Goal: Task Accomplishment & Management: Manage account settings

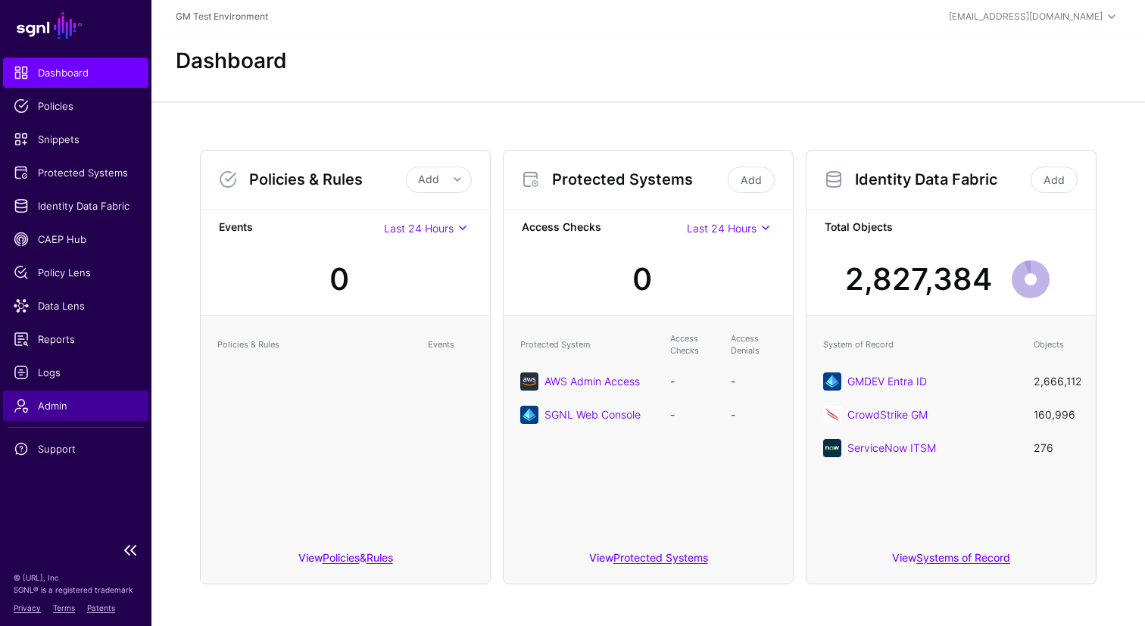
click at [55, 406] on span "Admin" at bounding box center [76, 405] width 124 height 15
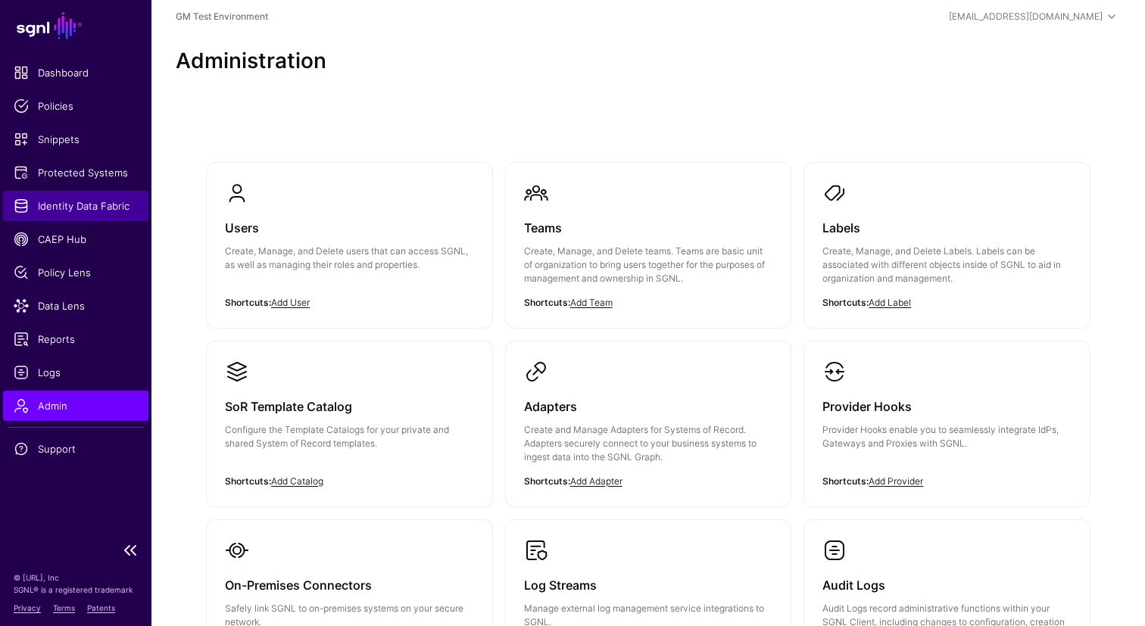
click at [18, 205] on span "Identity Data Fabric" at bounding box center [76, 205] width 124 height 15
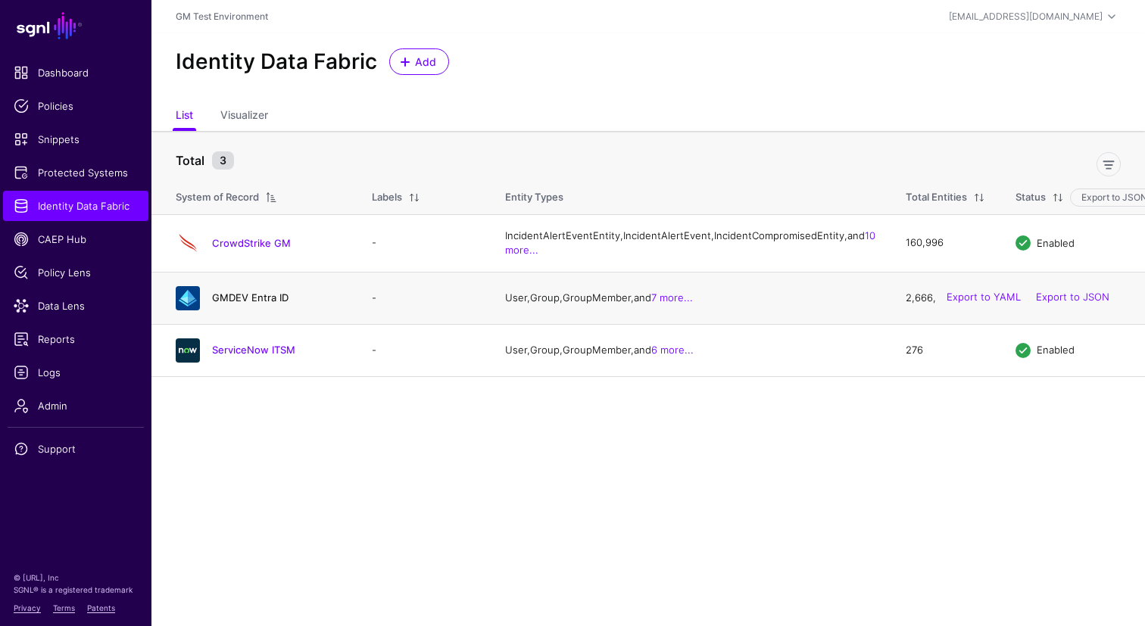
click at [225, 304] on link "GMDEV Entra ID" at bounding box center [250, 298] width 76 height 12
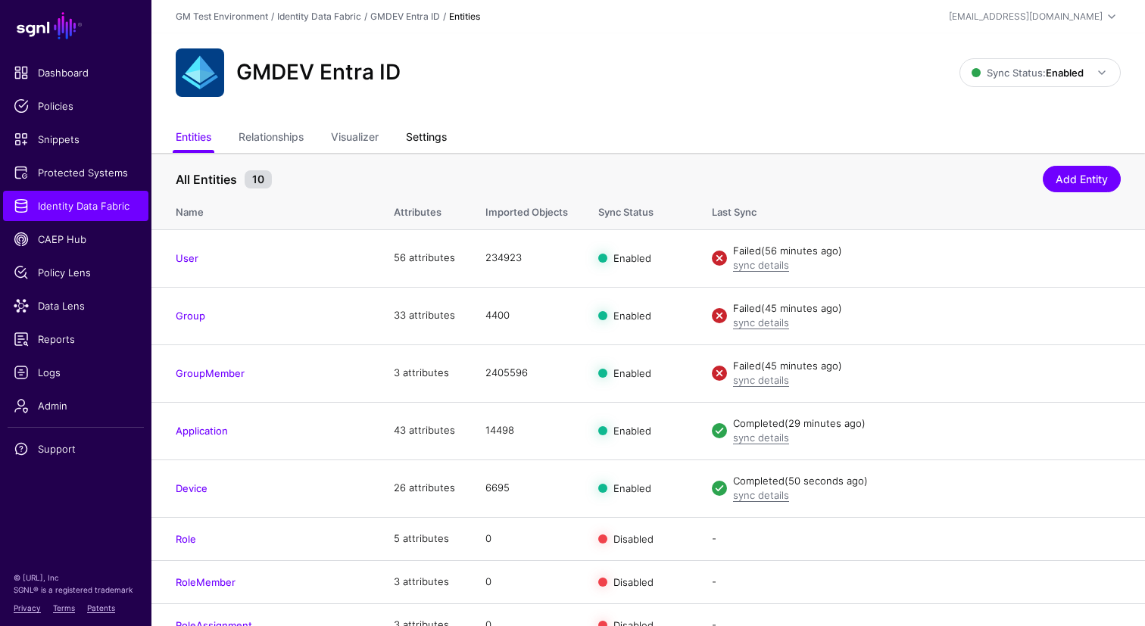
click at [424, 136] on link "Settings" at bounding box center [426, 138] width 41 height 29
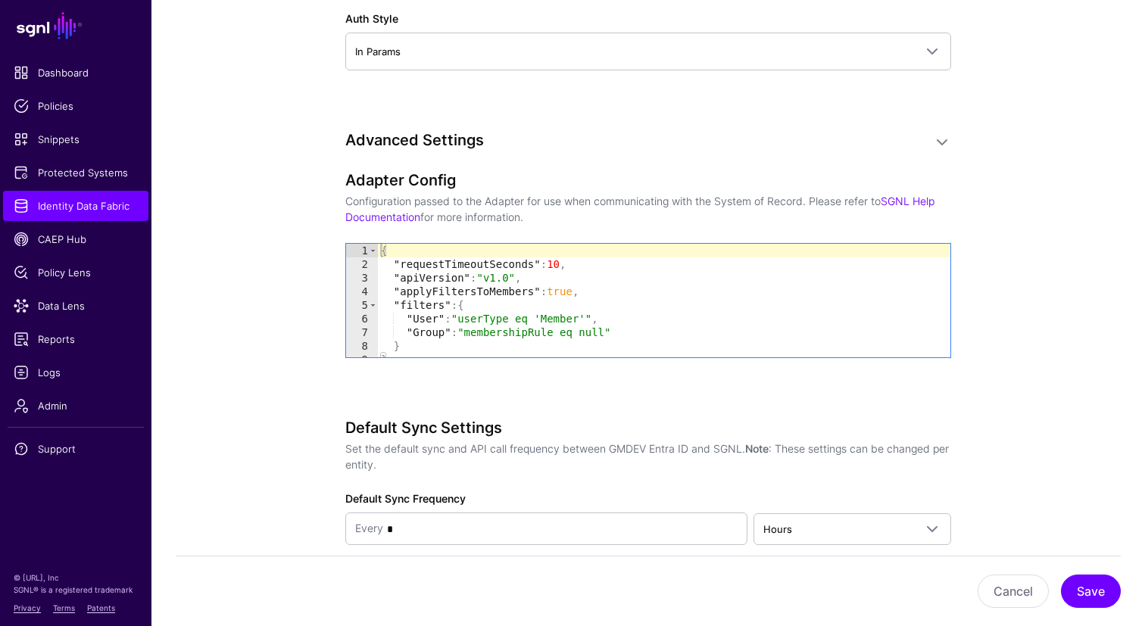
scroll to position [1459, 0]
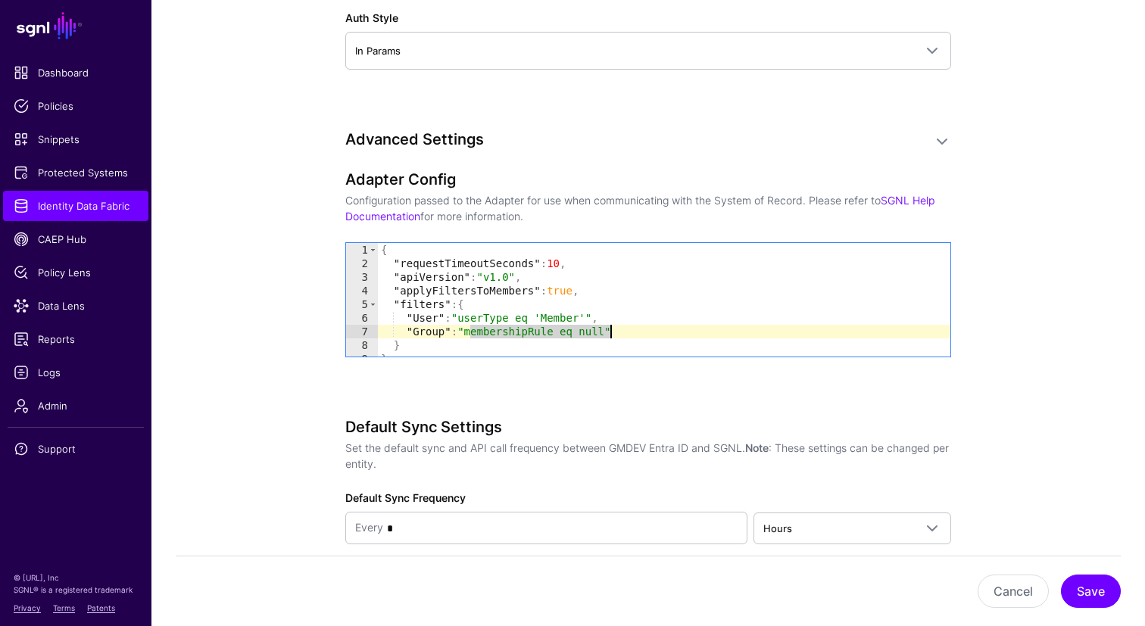
drag, startPoint x: 471, startPoint y: 332, endPoint x: 608, endPoint y: 336, distance: 137.1
click at [608, 336] on div "{ "requestTimeoutSeconds" : 10 , "apiVersion" : "v1.0" , "applyFiltersToMembers…" at bounding box center [664, 313] width 572 height 141
paste textarea "**********"
type textarea "**********"
click at [1085, 591] on button "Save" at bounding box center [1091, 591] width 60 height 33
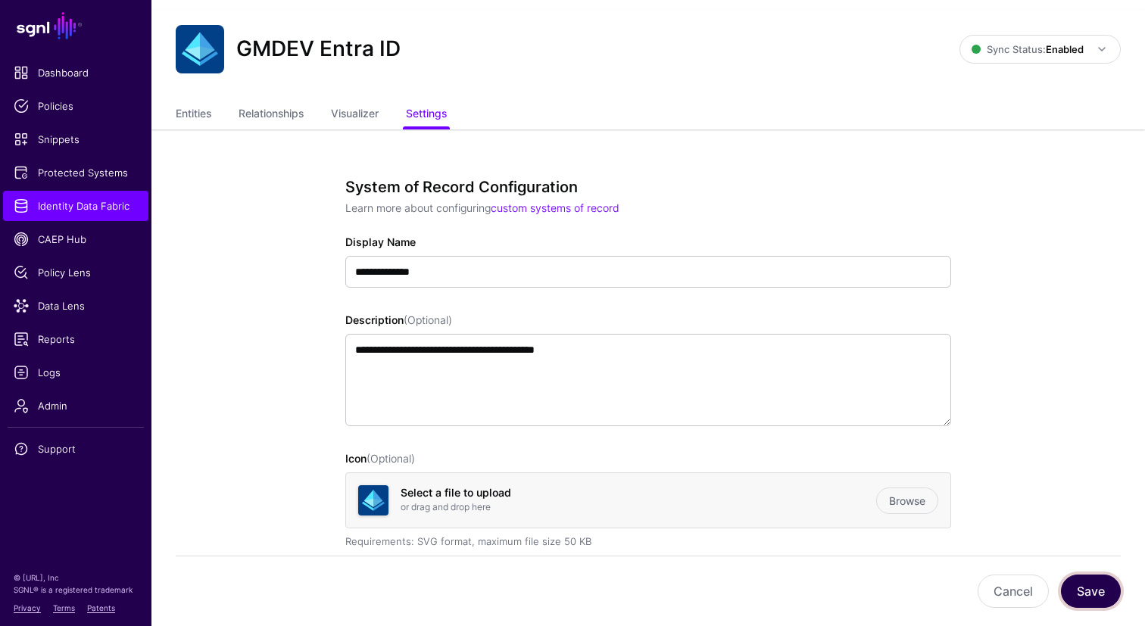
scroll to position [0, 0]
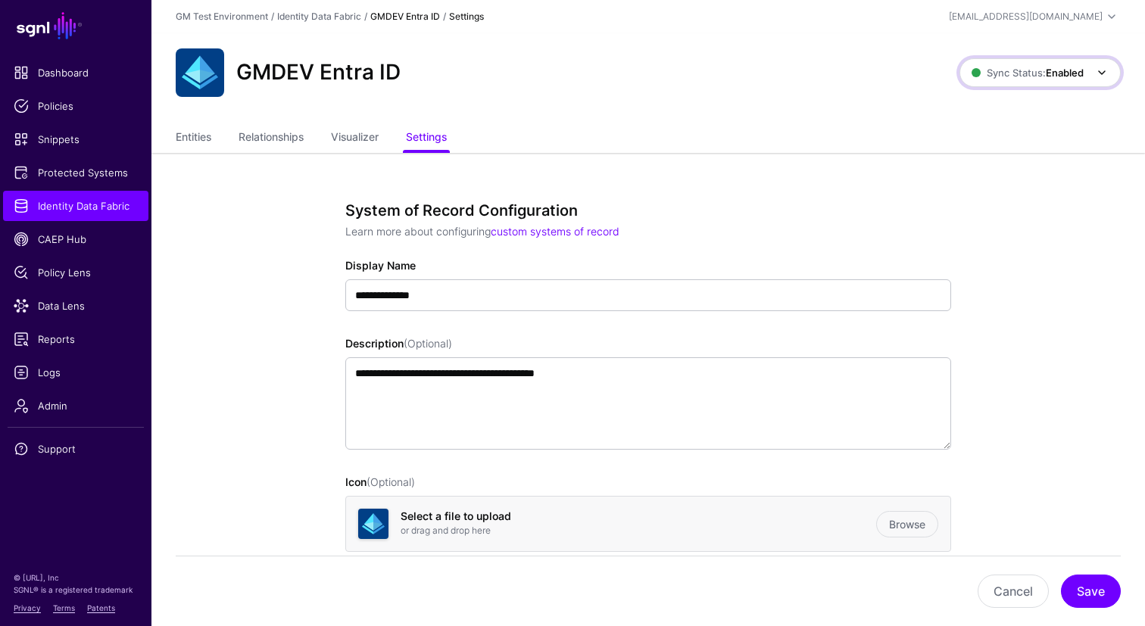
click at [1087, 73] on span at bounding box center [1096, 73] width 27 height 18
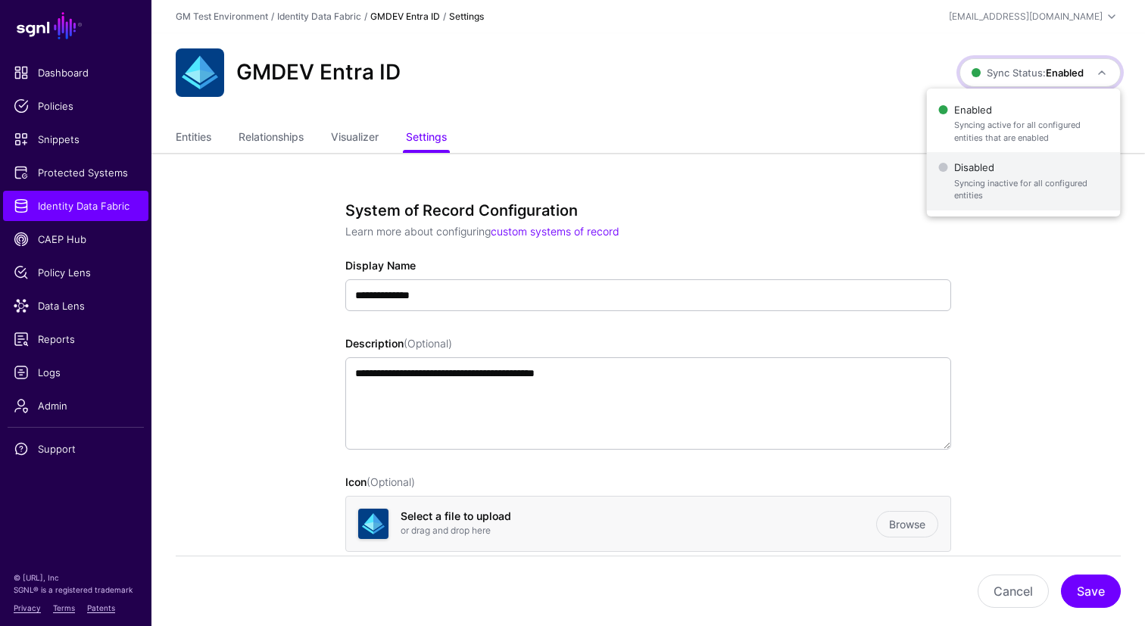
click at [981, 165] on span "Disabled Syncing inactive for all configured entities" at bounding box center [1024, 181] width 170 height 49
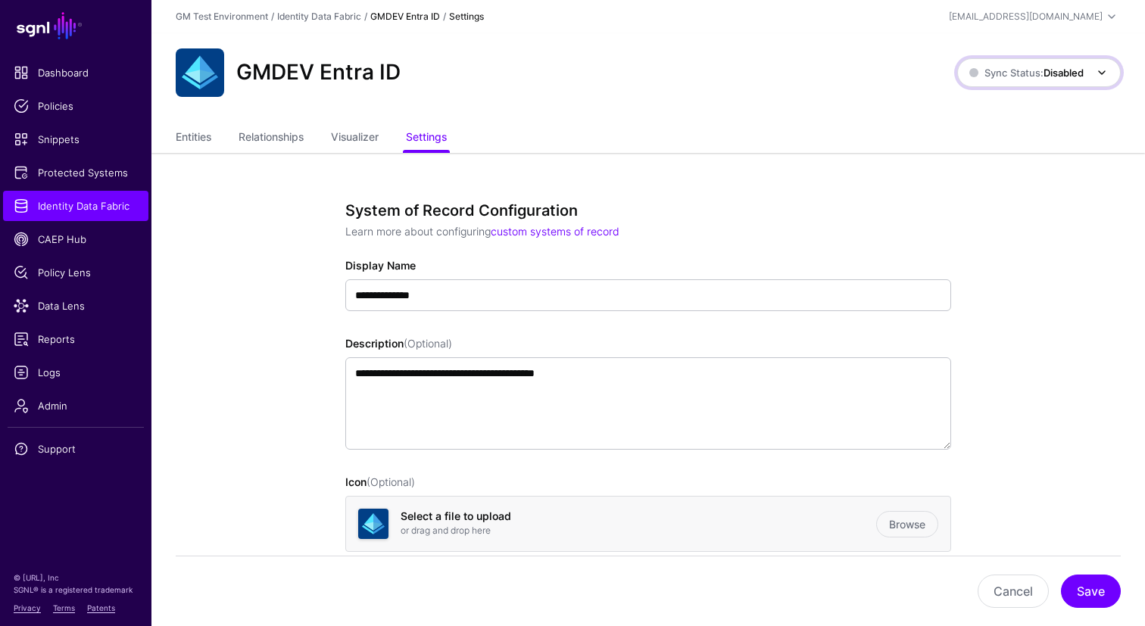
click at [1036, 71] on span "Sync Status: Disabled" at bounding box center [1026, 73] width 114 height 12
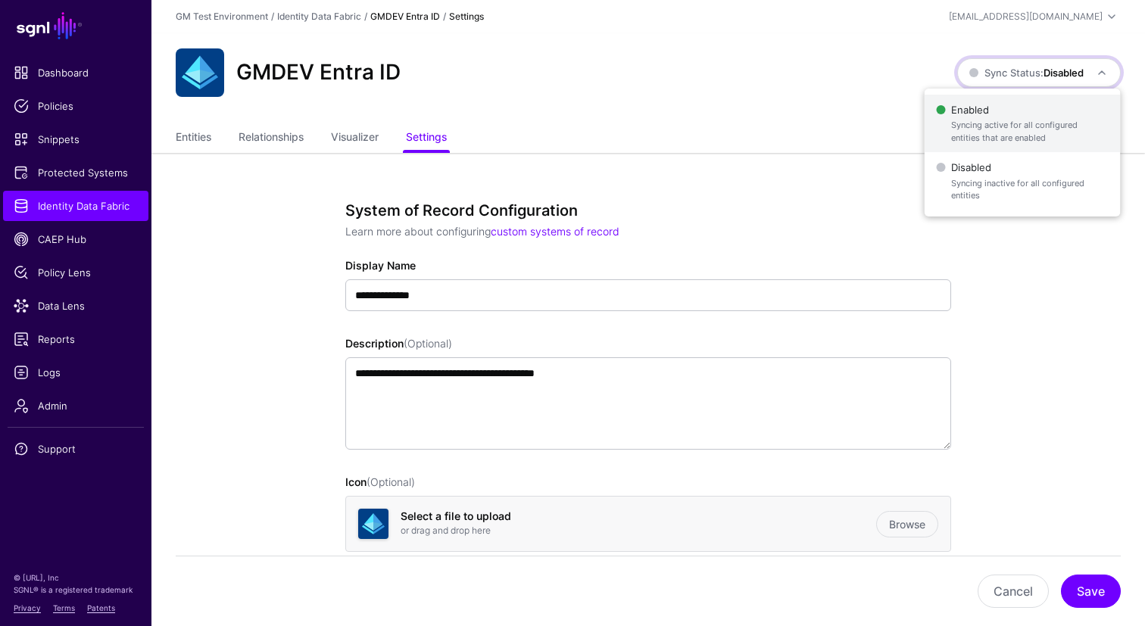
click at [986, 113] on span "Enabled Syncing active for all configured entities that are enabled" at bounding box center [1022, 123] width 172 height 49
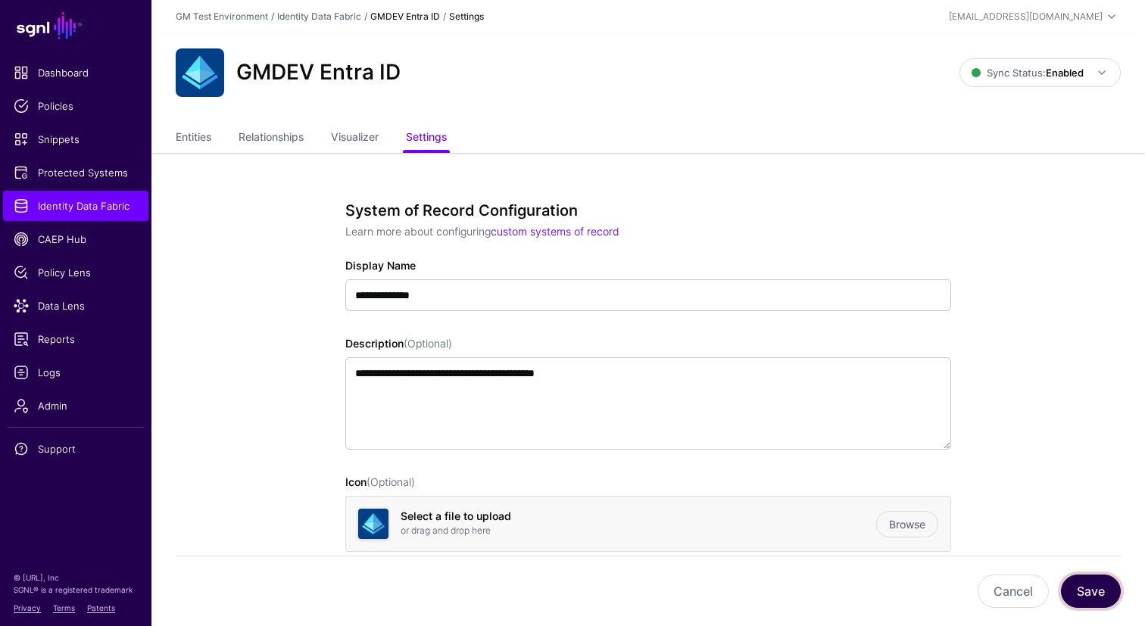
click at [1097, 588] on button "Save" at bounding box center [1091, 591] width 60 height 33
click at [197, 139] on link "Entities" at bounding box center [194, 138] width 36 height 29
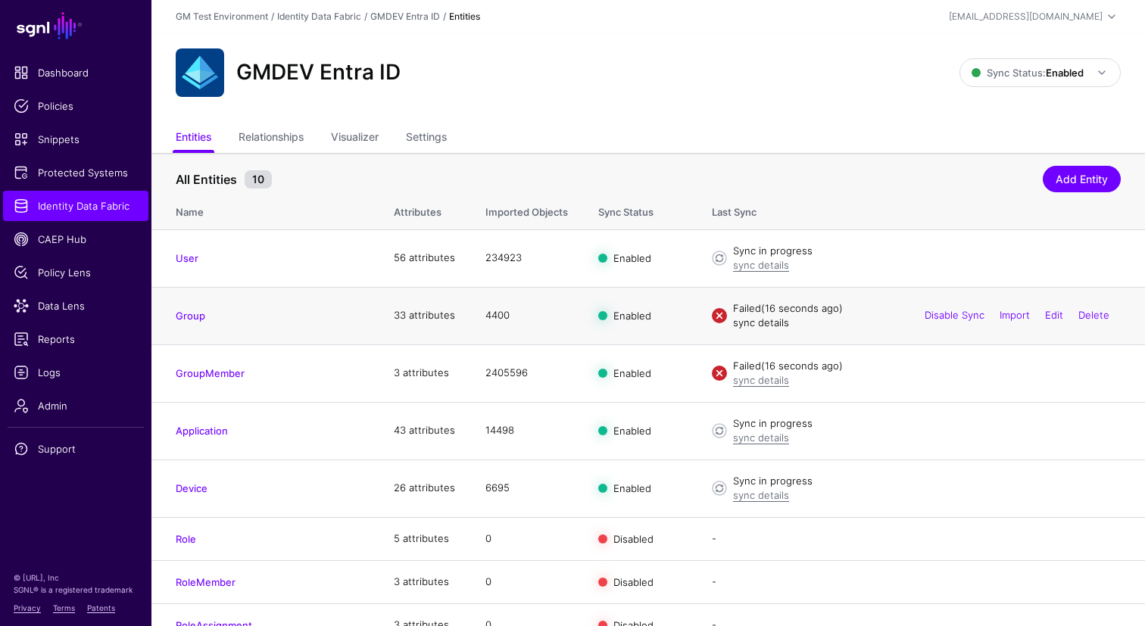
click at [762, 327] on link "sync details" at bounding box center [761, 322] width 56 height 12
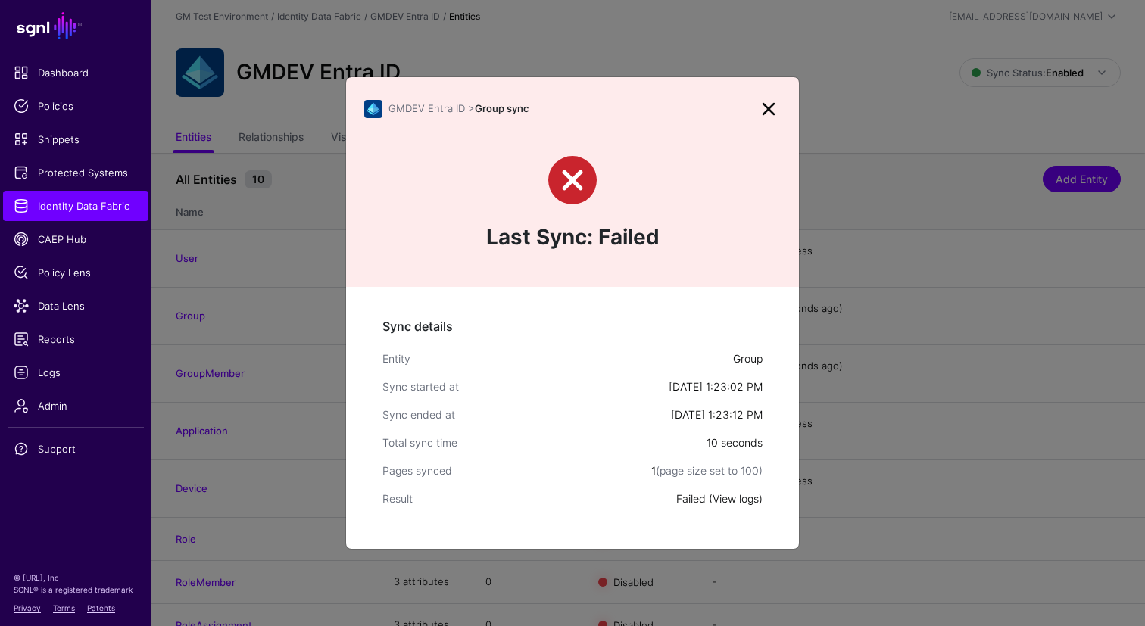
click at [737, 502] on link "View logs" at bounding box center [735, 498] width 46 height 13
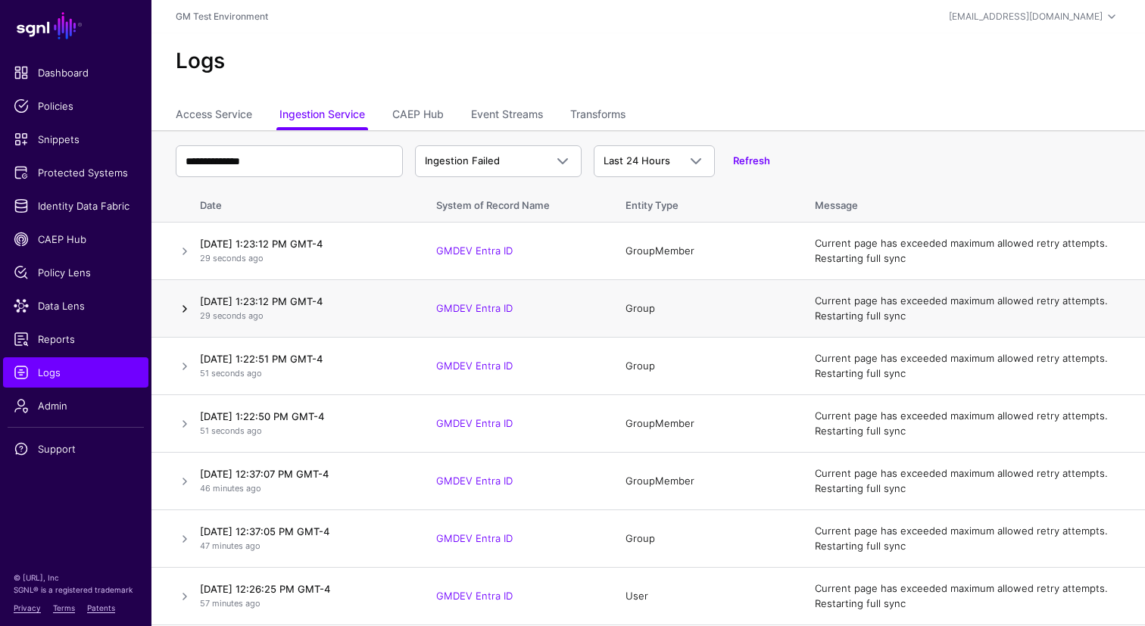
click at [184, 307] on link at bounding box center [185, 309] width 18 height 18
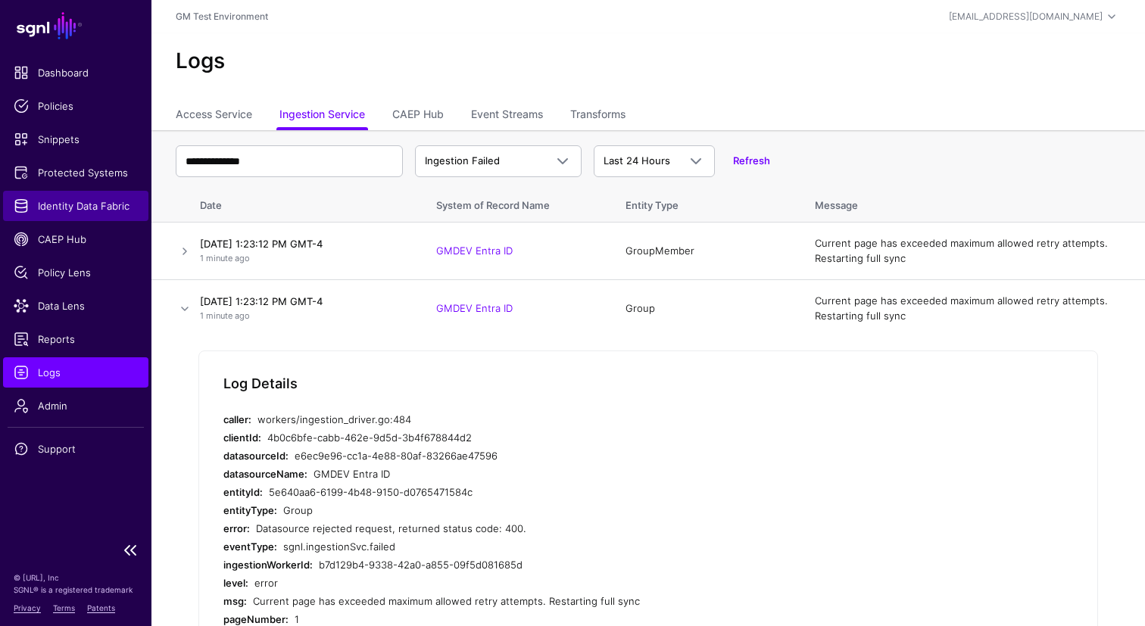
click at [46, 205] on span "Identity Data Fabric" at bounding box center [76, 205] width 124 height 15
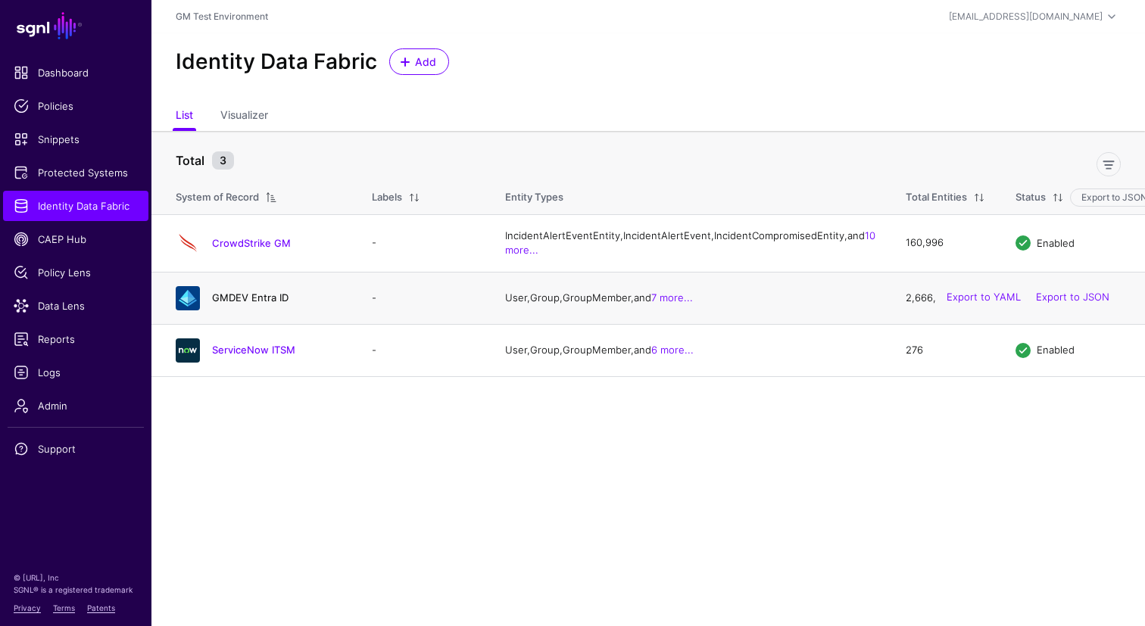
click at [235, 304] on link "GMDEV Entra ID" at bounding box center [250, 298] width 76 height 12
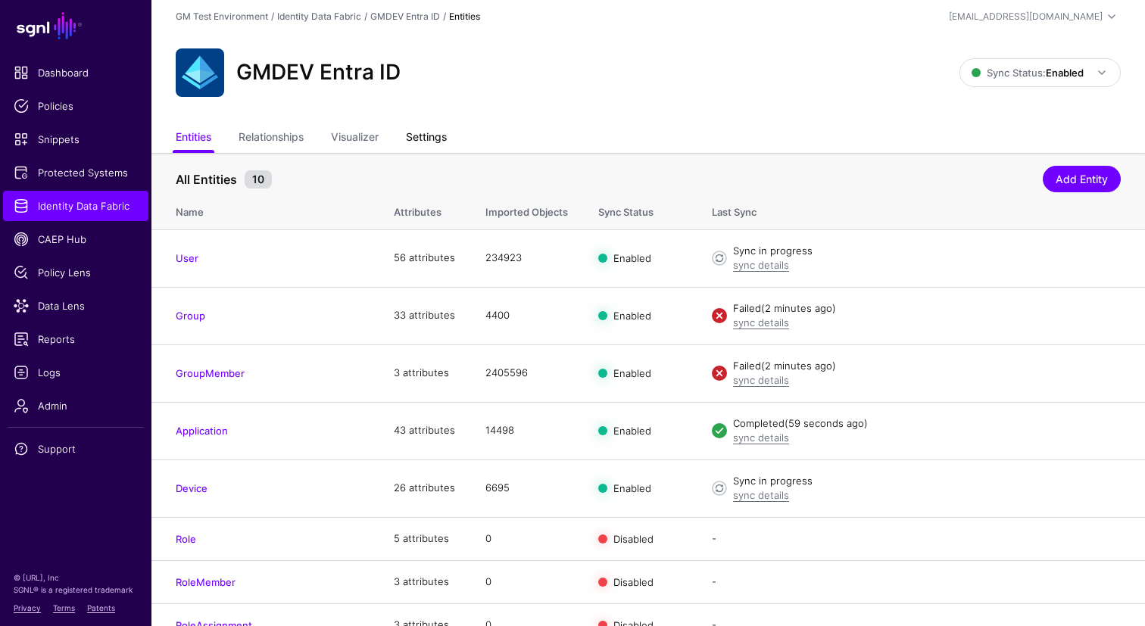
click at [424, 139] on link "Settings" at bounding box center [426, 138] width 41 height 29
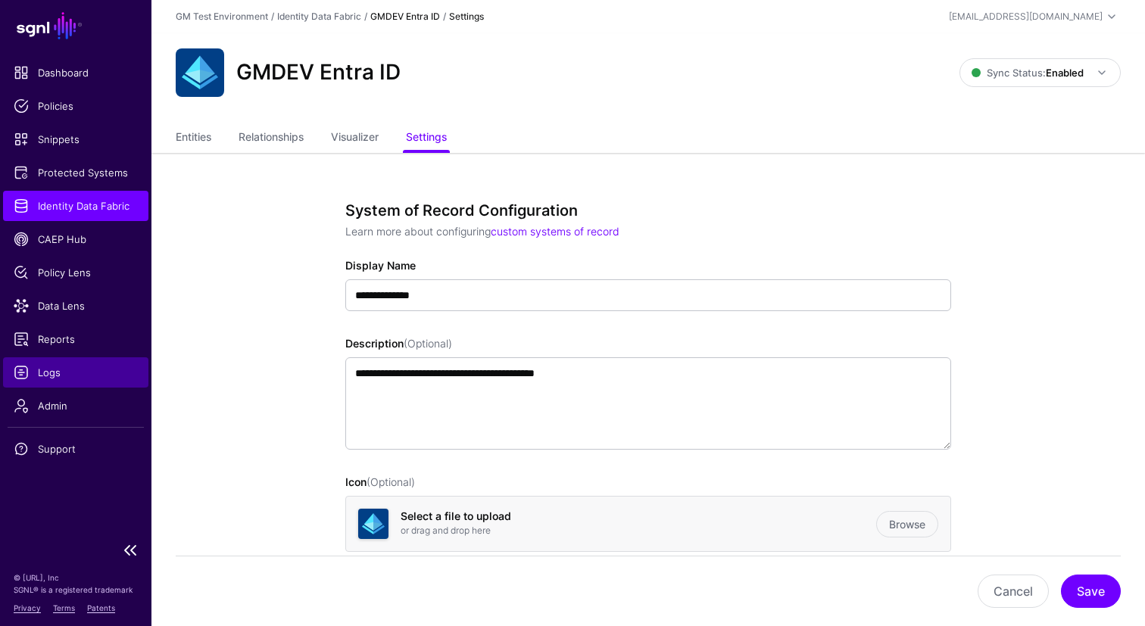
click at [44, 372] on span "Logs" at bounding box center [76, 372] width 124 height 15
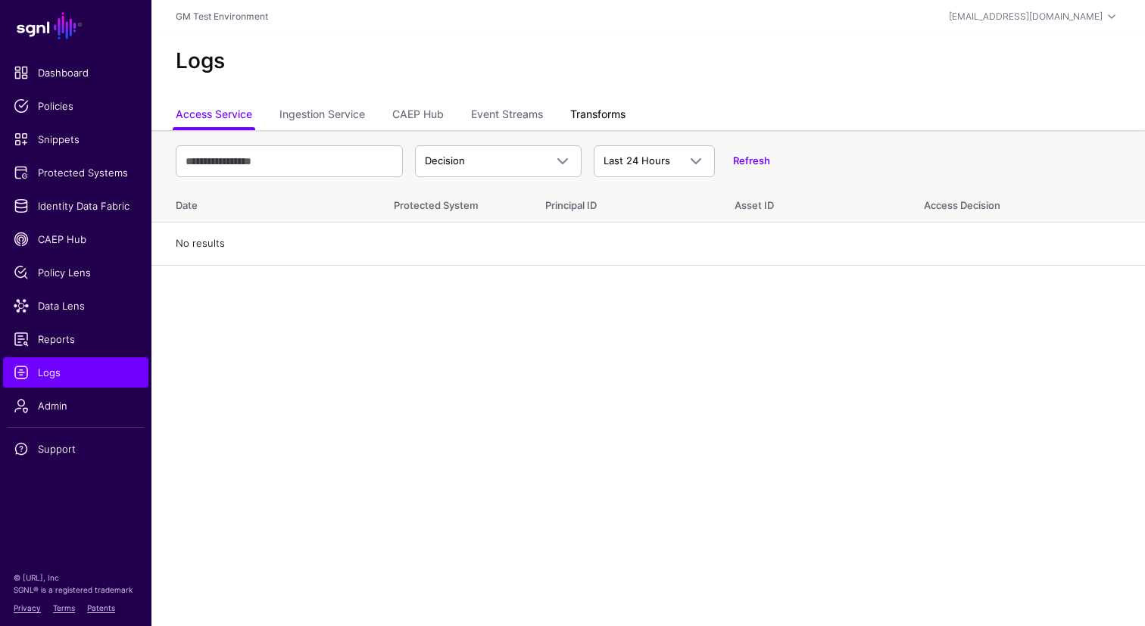
click at [603, 112] on link "Transforms" at bounding box center [597, 115] width 55 height 29
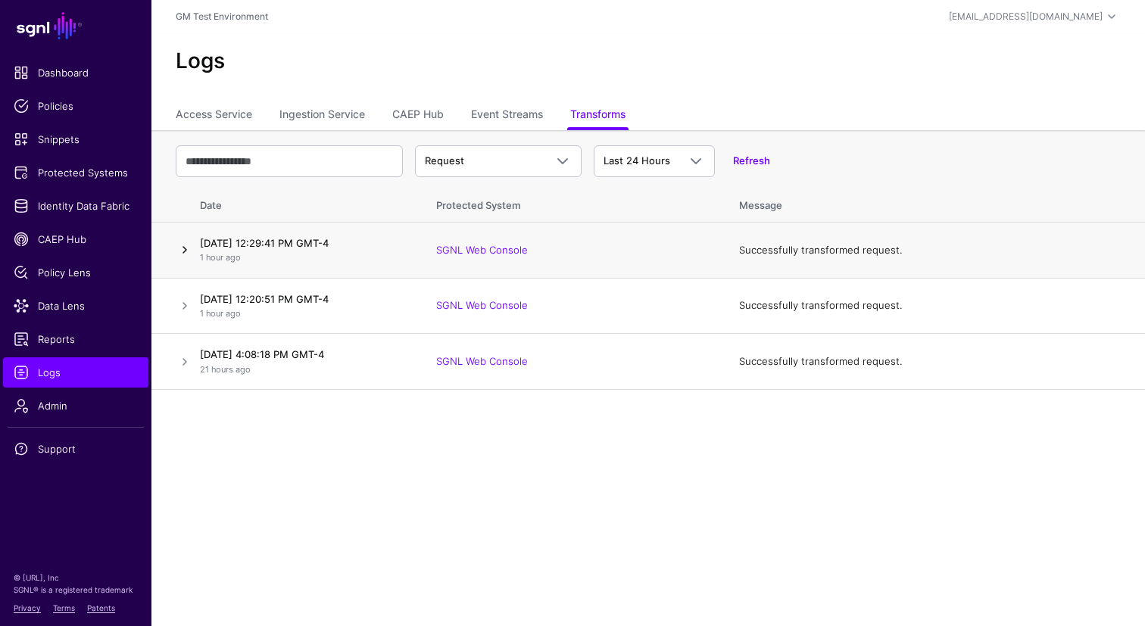
click at [186, 251] on link at bounding box center [185, 250] width 18 height 18
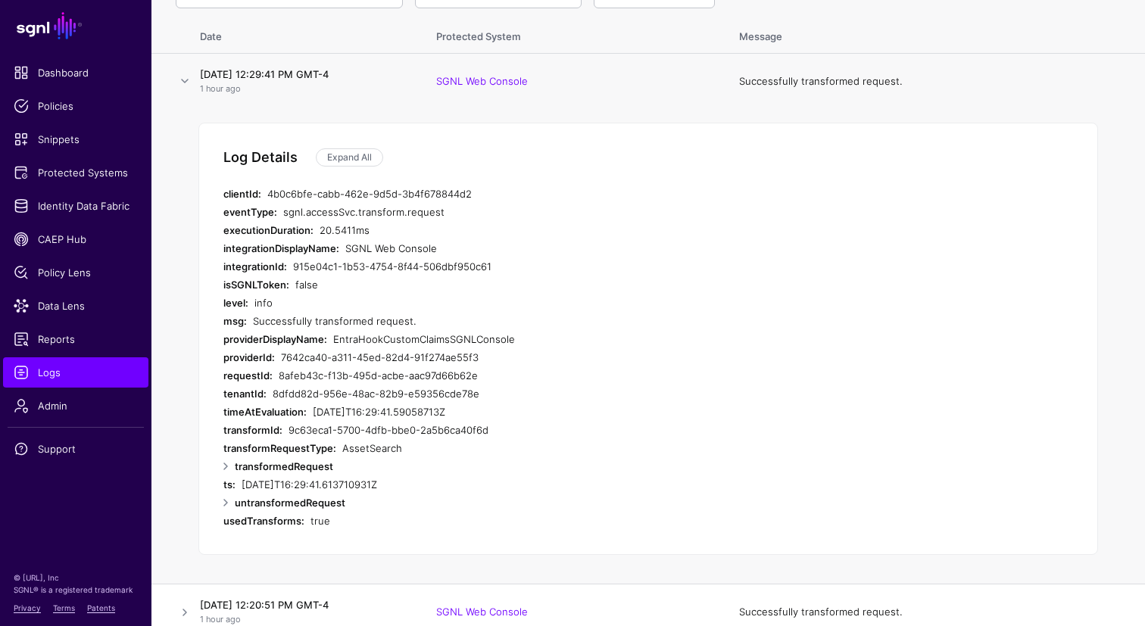
scroll to position [239, 0]
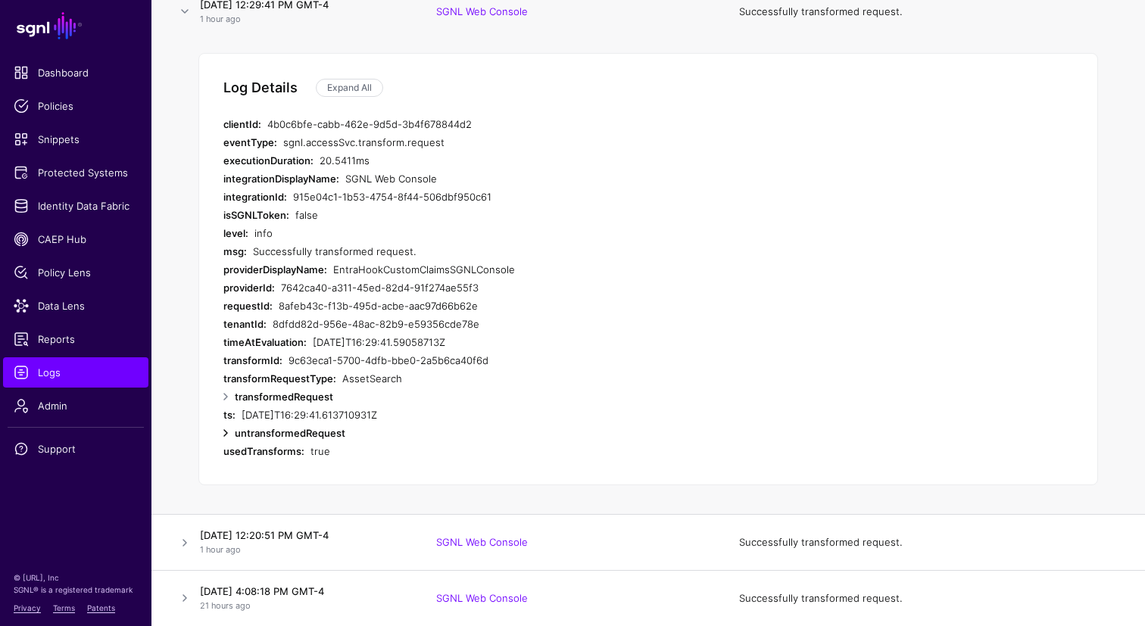
click at [226, 435] on link at bounding box center [226, 433] width 18 height 18
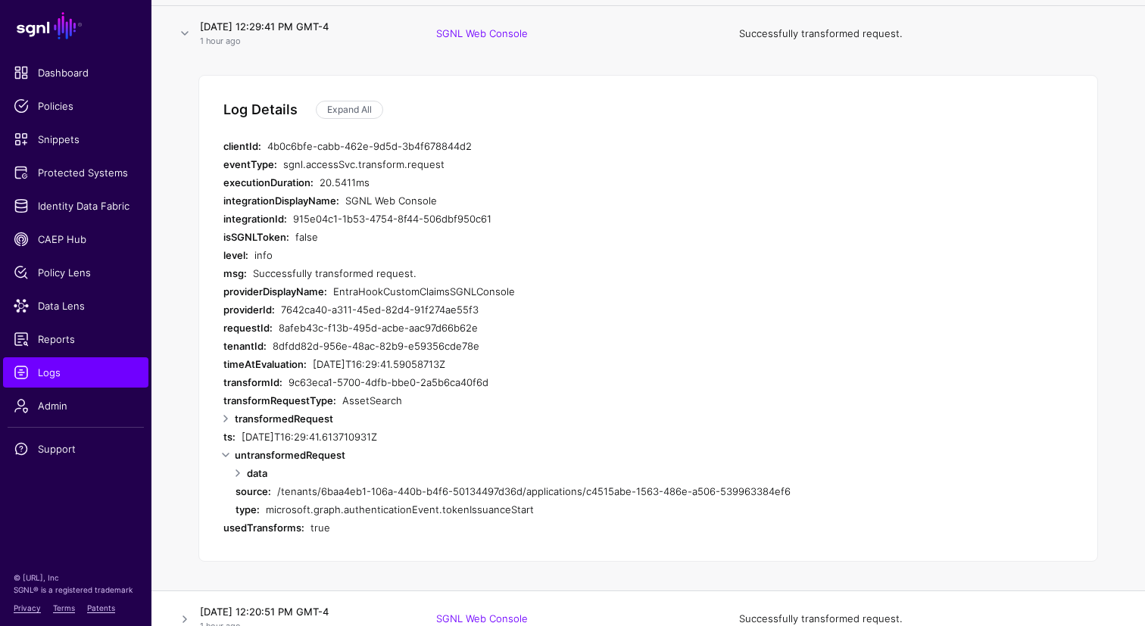
scroll to position [214, 0]
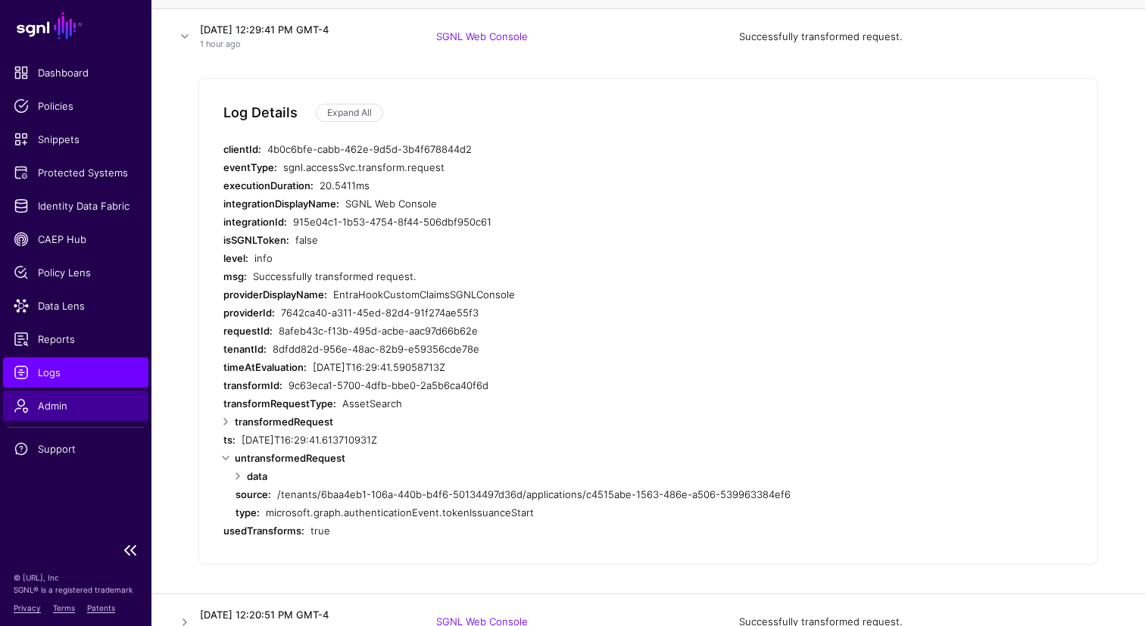
click at [49, 408] on span "Admin" at bounding box center [76, 405] width 124 height 15
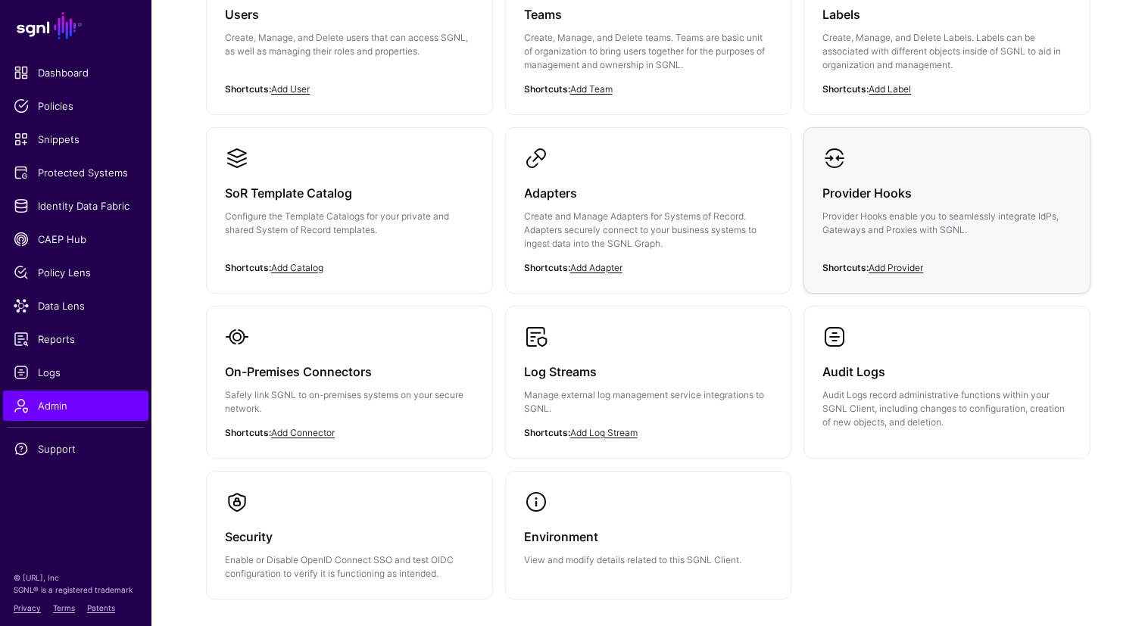
click at [877, 201] on h3 "Provider Hooks" at bounding box center [946, 192] width 249 height 21
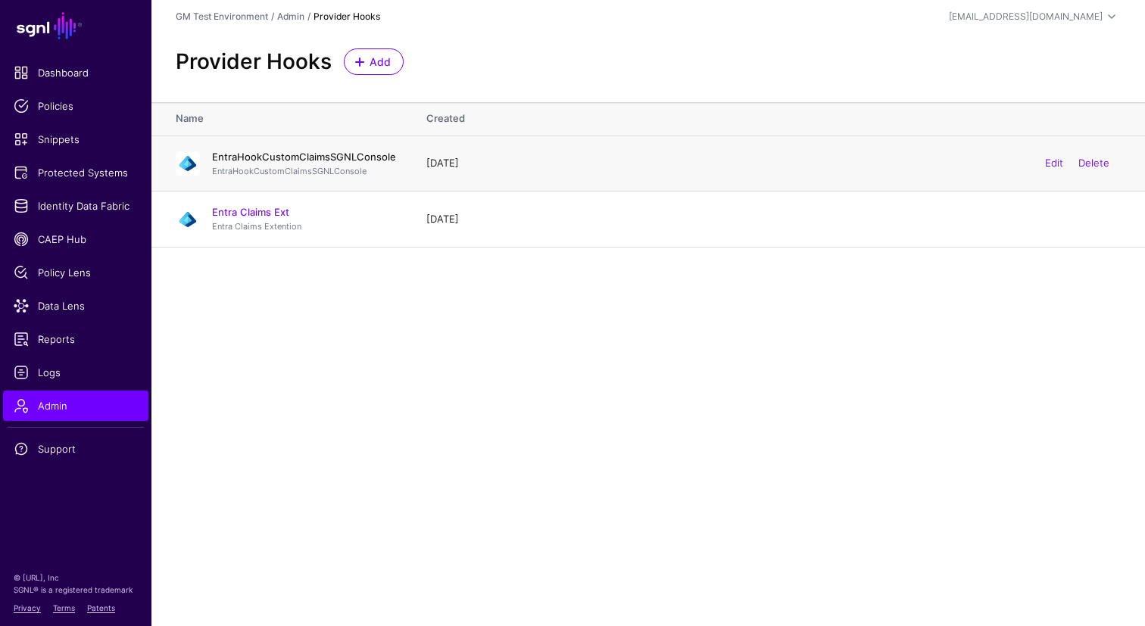
click at [316, 157] on link "EntraHookCustomClaimsSGNLConsole" at bounding box center [304, 157] width 184 height 12
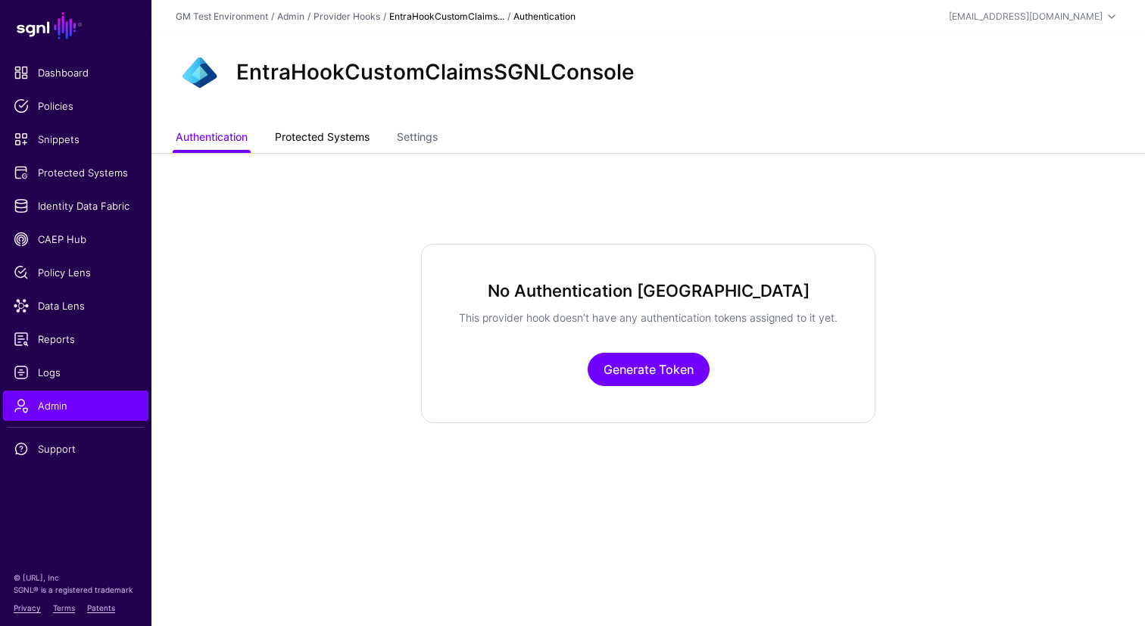
click at [320, 139] on link "Protected Systems" at bounding box center [322, 138] width 95 height 29
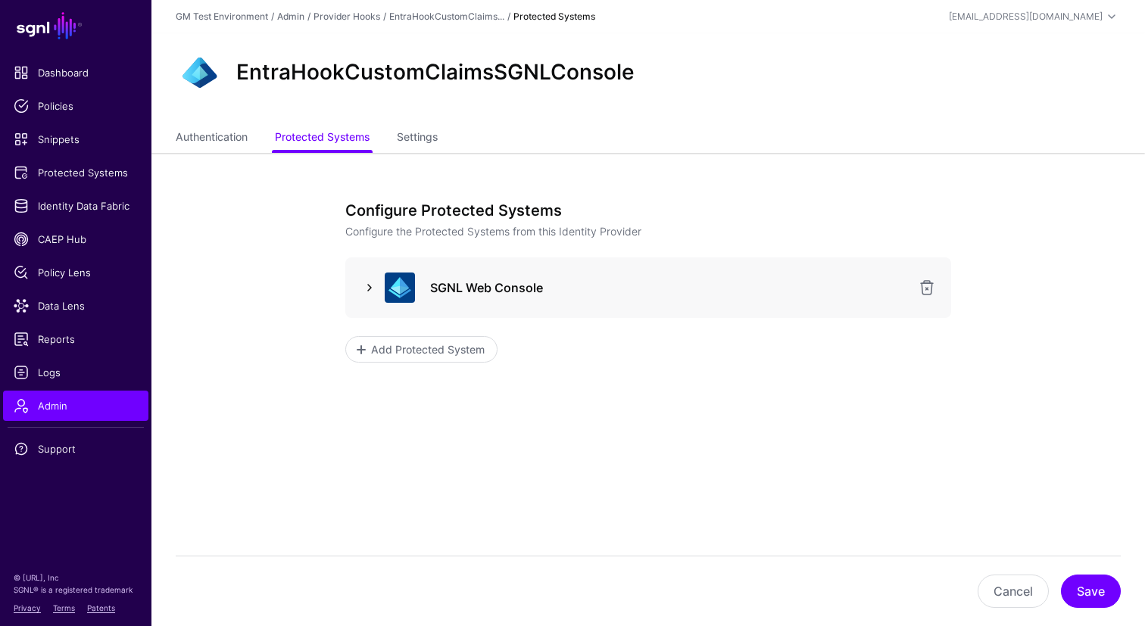
click at [369, 288] on link at bounding box center [369, 288] width 18 height 18
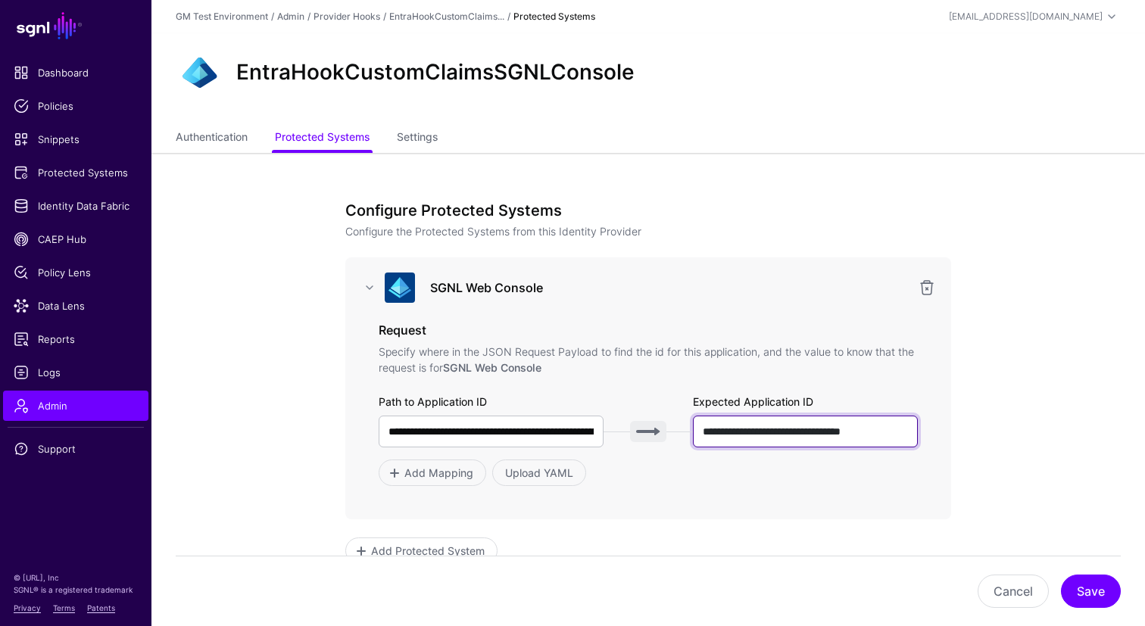
scroll to position [0, 15]
drag, startPoint x: 704, startPoint y: 432, endPoint x: 937, endPoint y: 450, distance: 233.8
click at [937, 450] on div "**********" at bounding box center [648, 388] width 606 height 262
paste input "text"
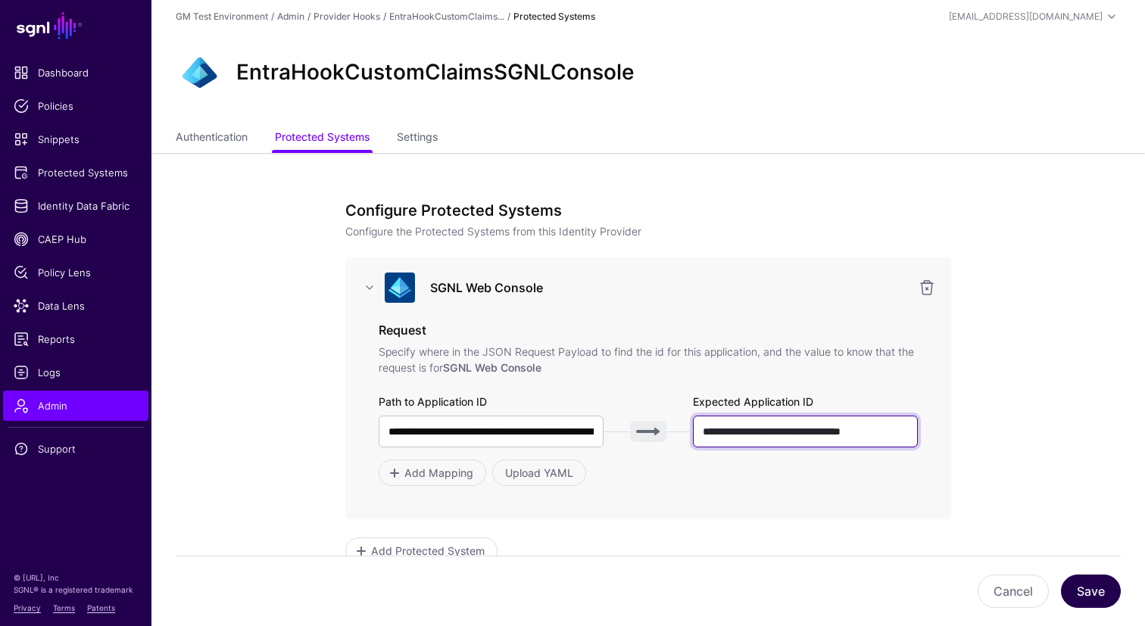
type input "**********"
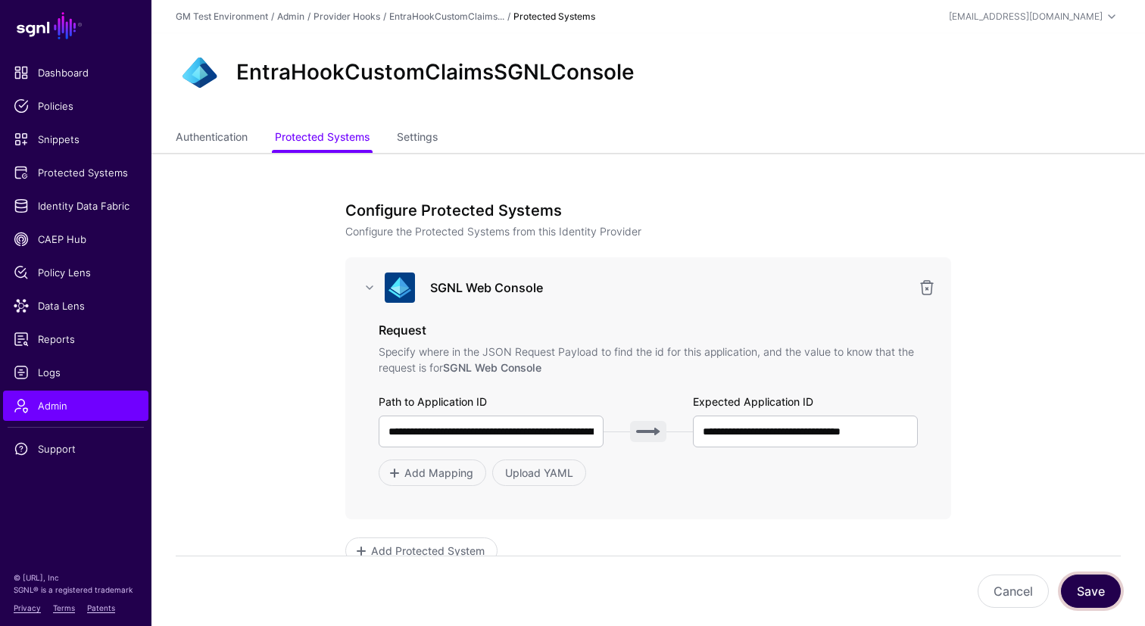
click at [1090, 586] on button "Save" at bounding box center [1091, 591] width 60 height 33
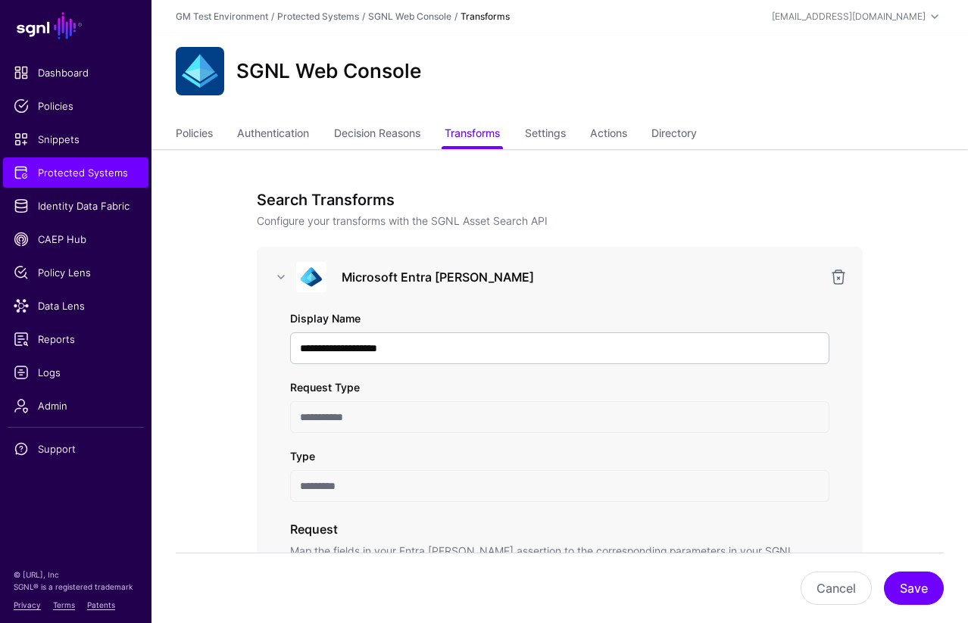
scroll to position [519, 0]
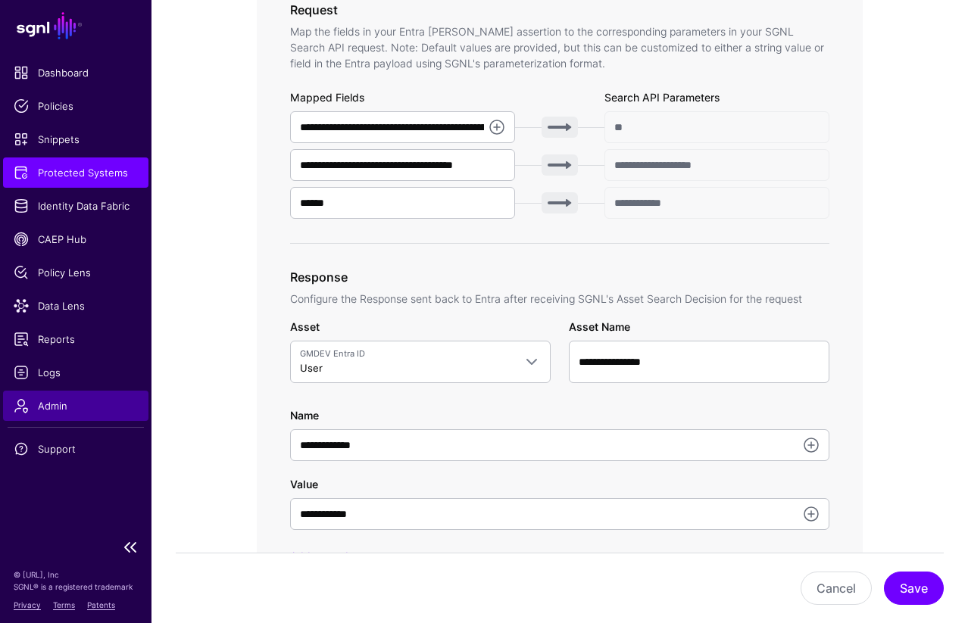
click at [53, 402] on span "Admin" at bounding box center [76, 405] width 124 height 15
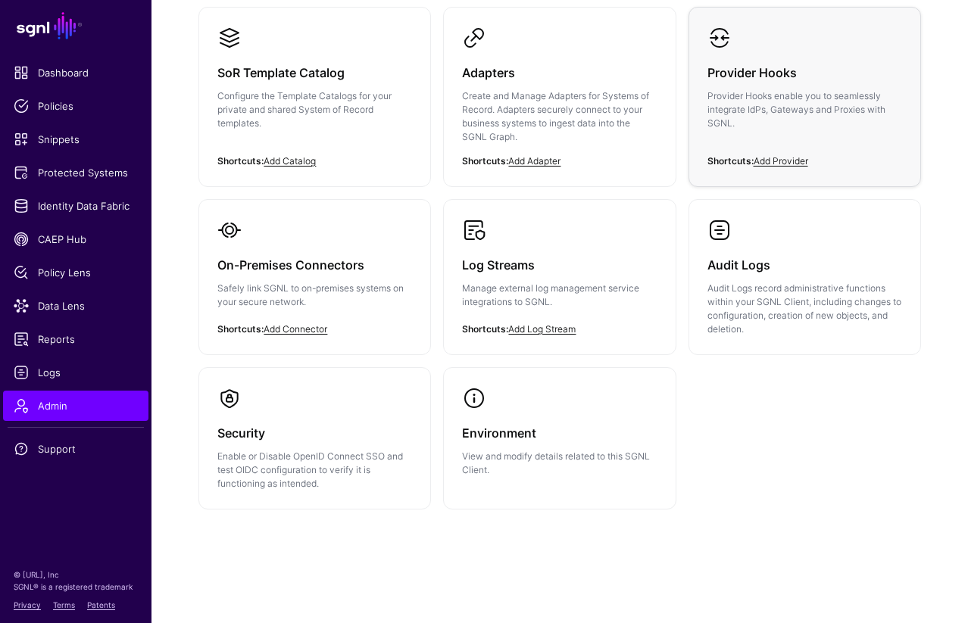
click at [737, 75] on h3 "Provider Hooks" at bounding box center [804, 72] width 195 height 21
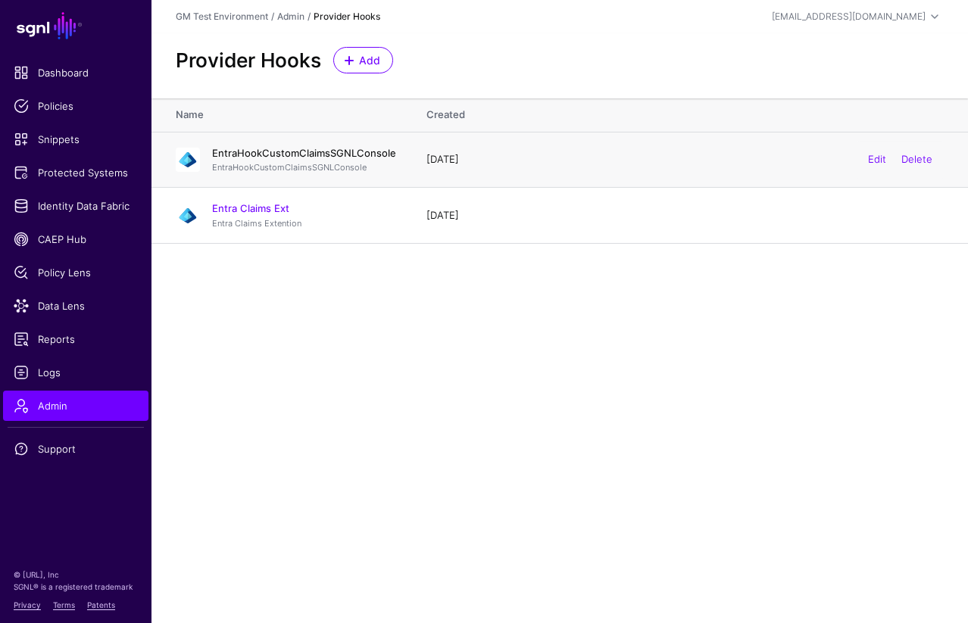
click at [254, 151] on link "EntraHookCustomClaimsSGNLConsole" at bounding box center [304, 153] width 184 height 12
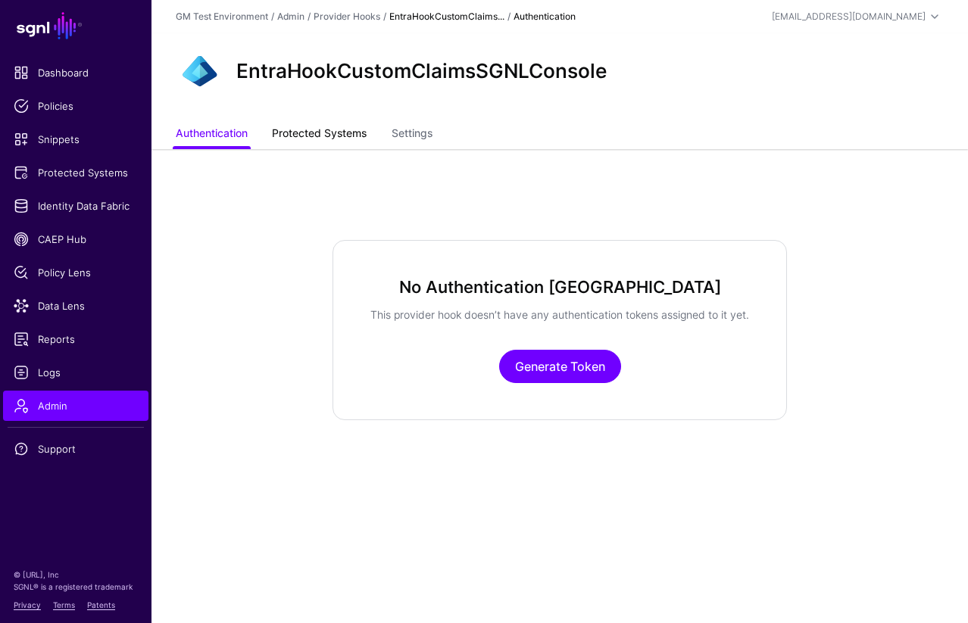
click at [300, 136] on link "Protected Systems" at bounding box center [319, 134] width 95 height 29
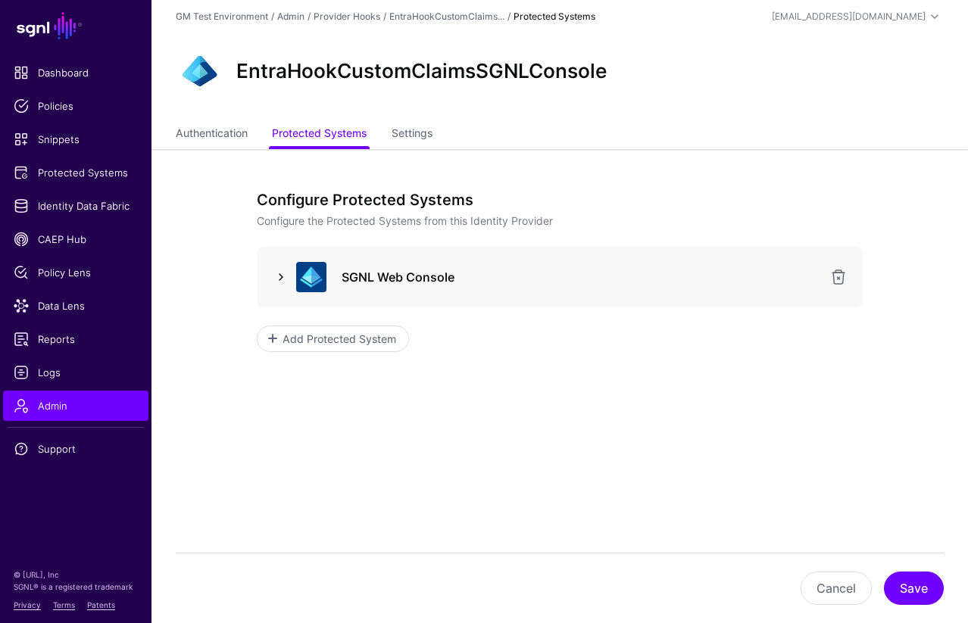
click at [283, 279] on link at bounding box center [281, 277] width 18 height 18
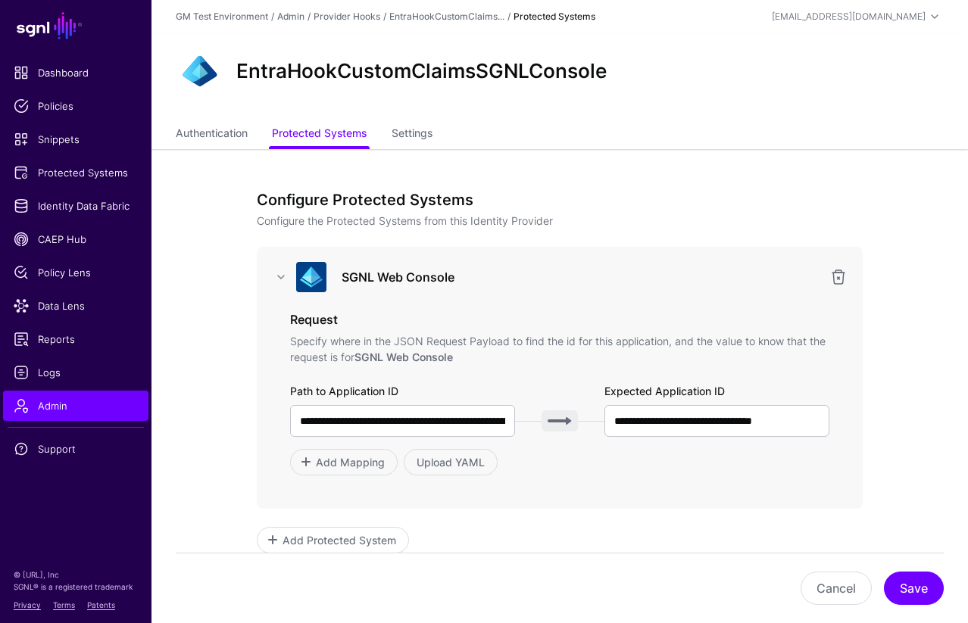
click at [723, 393] on label "Expected Application ID" at bounding box center [664, 391] width 120 height 16
